Goal: Navigation & Orientation: Find specific page/section

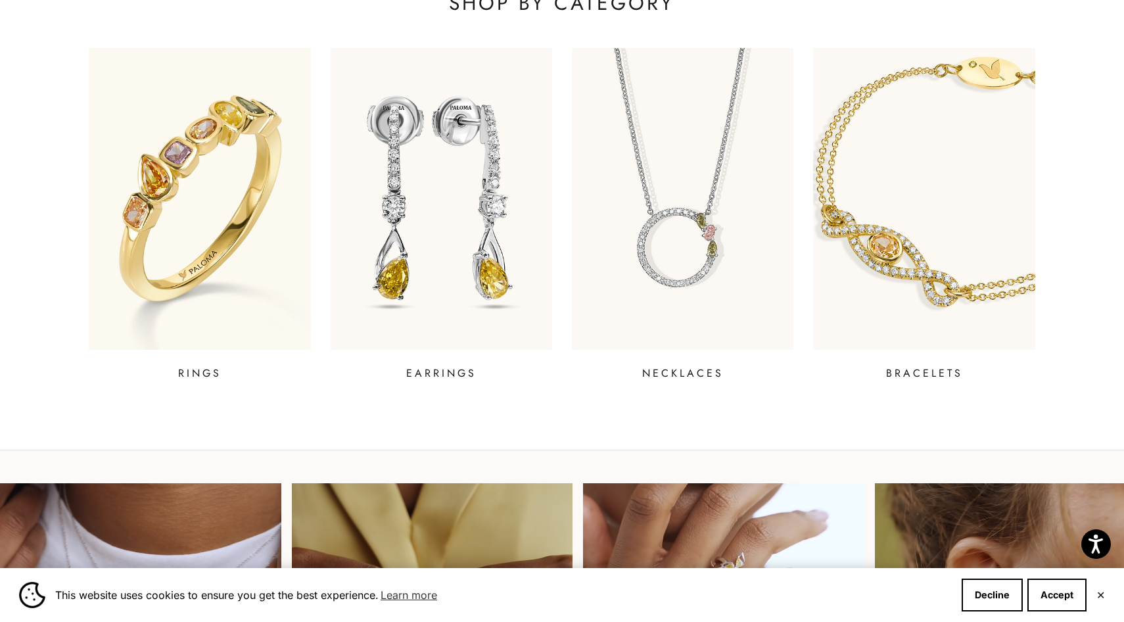
scroll to position [605, 0]
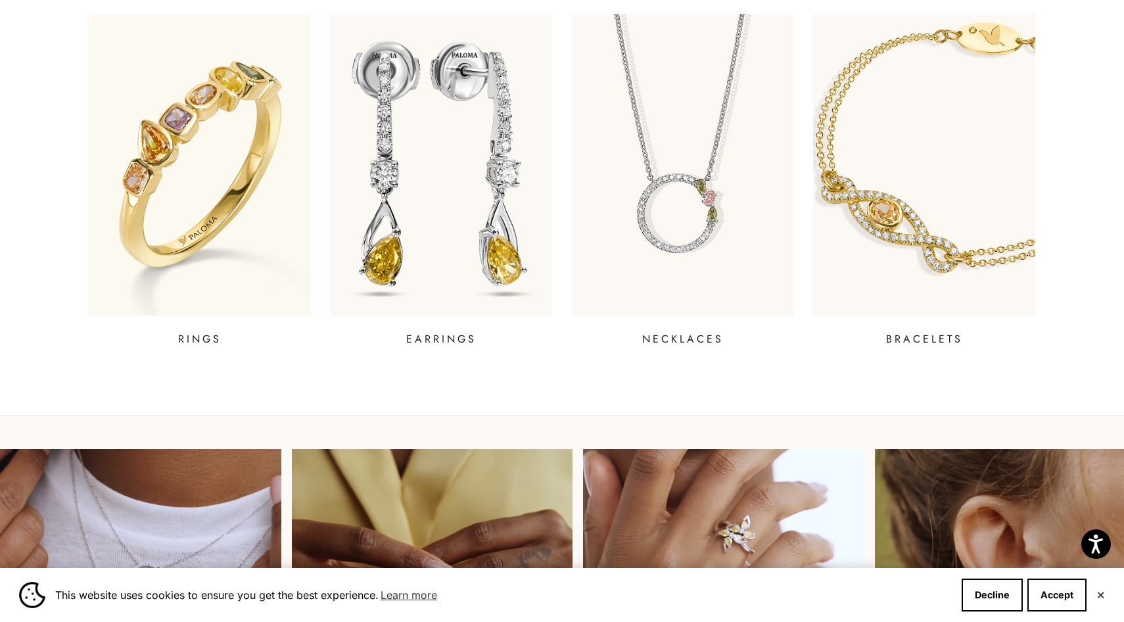
click at [456, 219] on img at bounding box center [441, 165] width 266 height 362
